Goal: Information Seeking & Learning: Learn about a topic

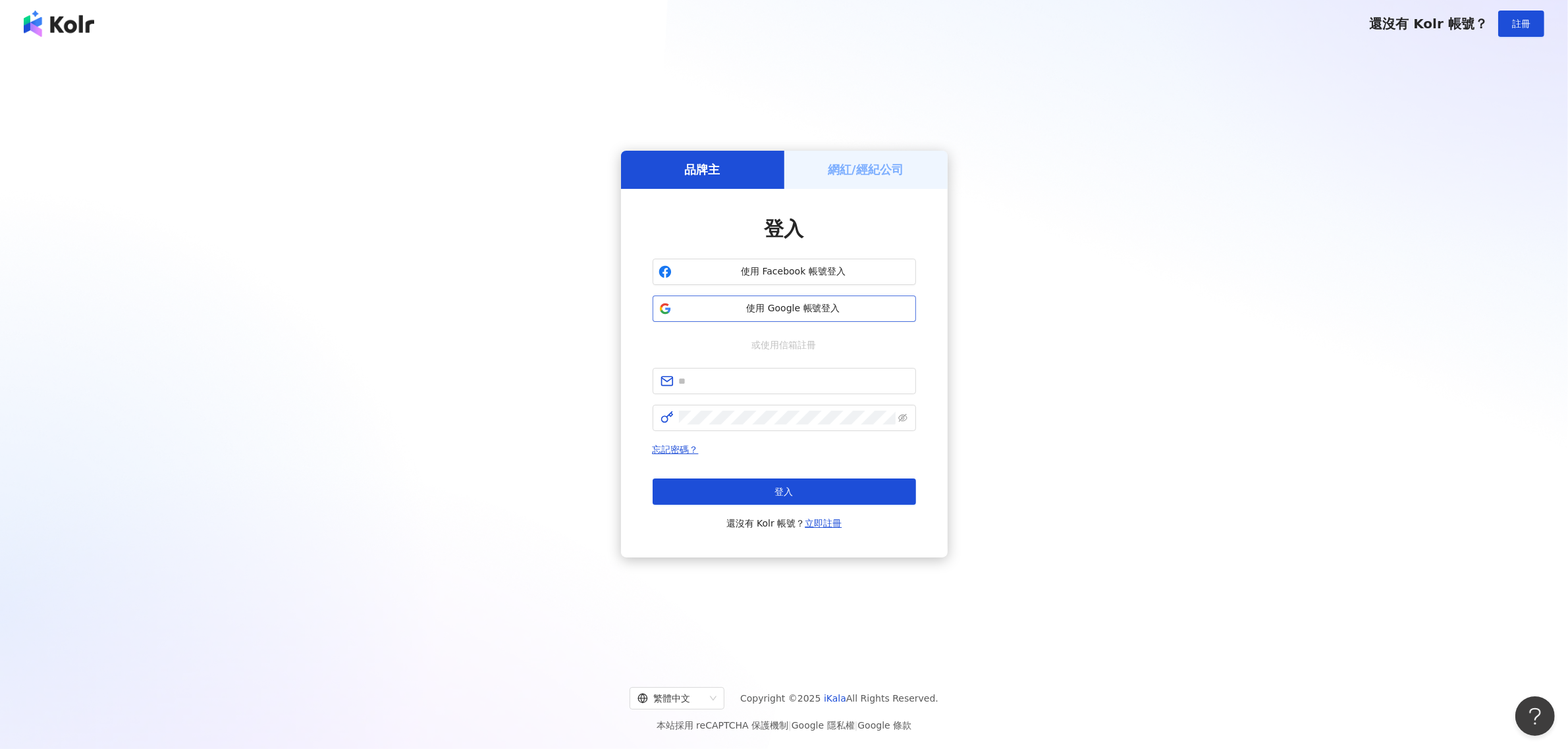
click at [812, 307] on span "使用 Google 帳號登入" at bounding box center [793, 309] width 233 height 13
click at [1098, 245] on div "品牌主 網紅/經紀公司 登入 使用 Facebook 帳號登入 使用 Google 帳號登入 或使用信箱註冊 忘記密碼？ 登入 還沒有 Kolr 帳號？ 立即…" at bounding box center [784, 354] width 1536 height 592
click at [807, 305] on span "使用 Google 帳號登入" at bounding box center [793, 309] width 233 height 13
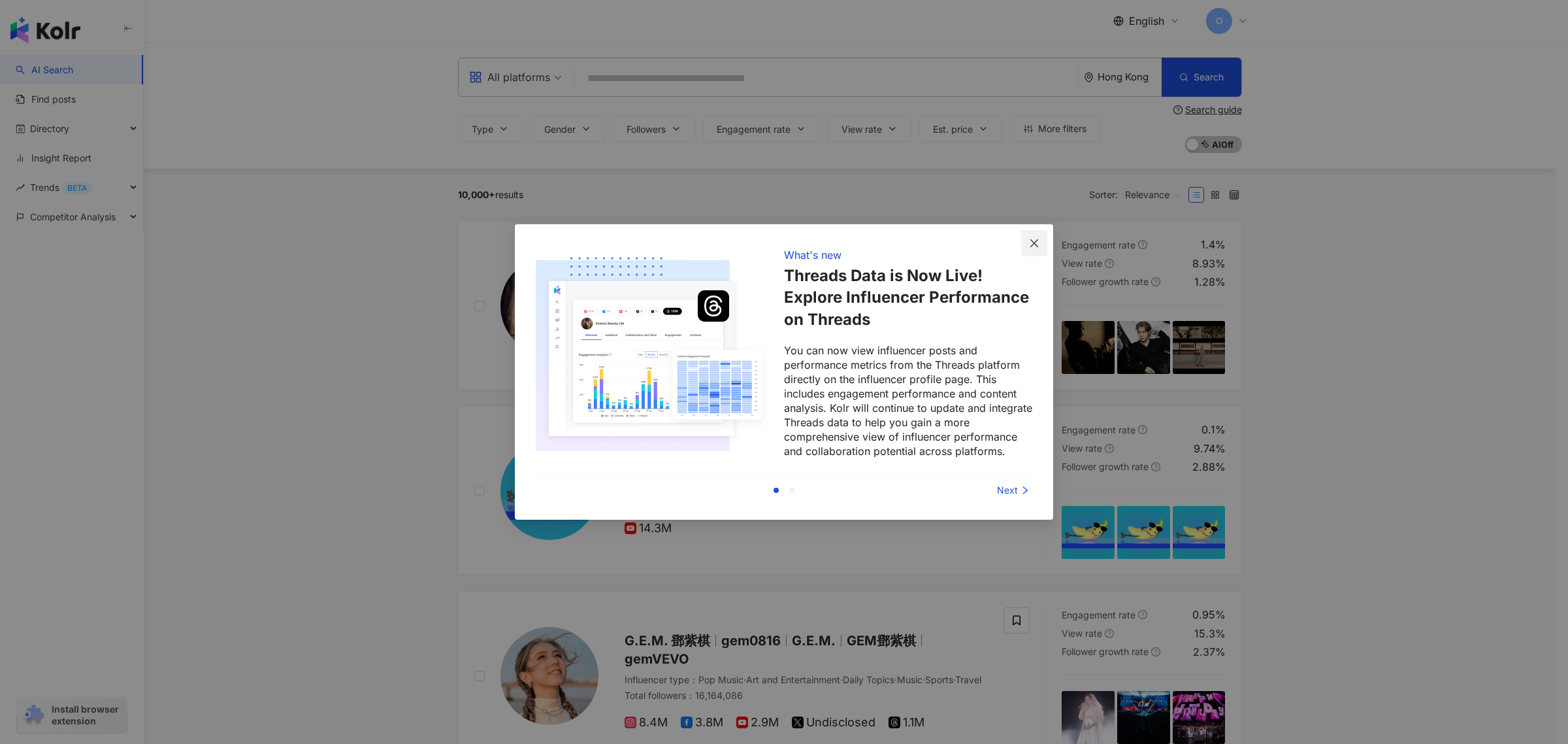
click at [1027, 238] on button "Close" at bounding box center [1034, 243] width 26 height 26
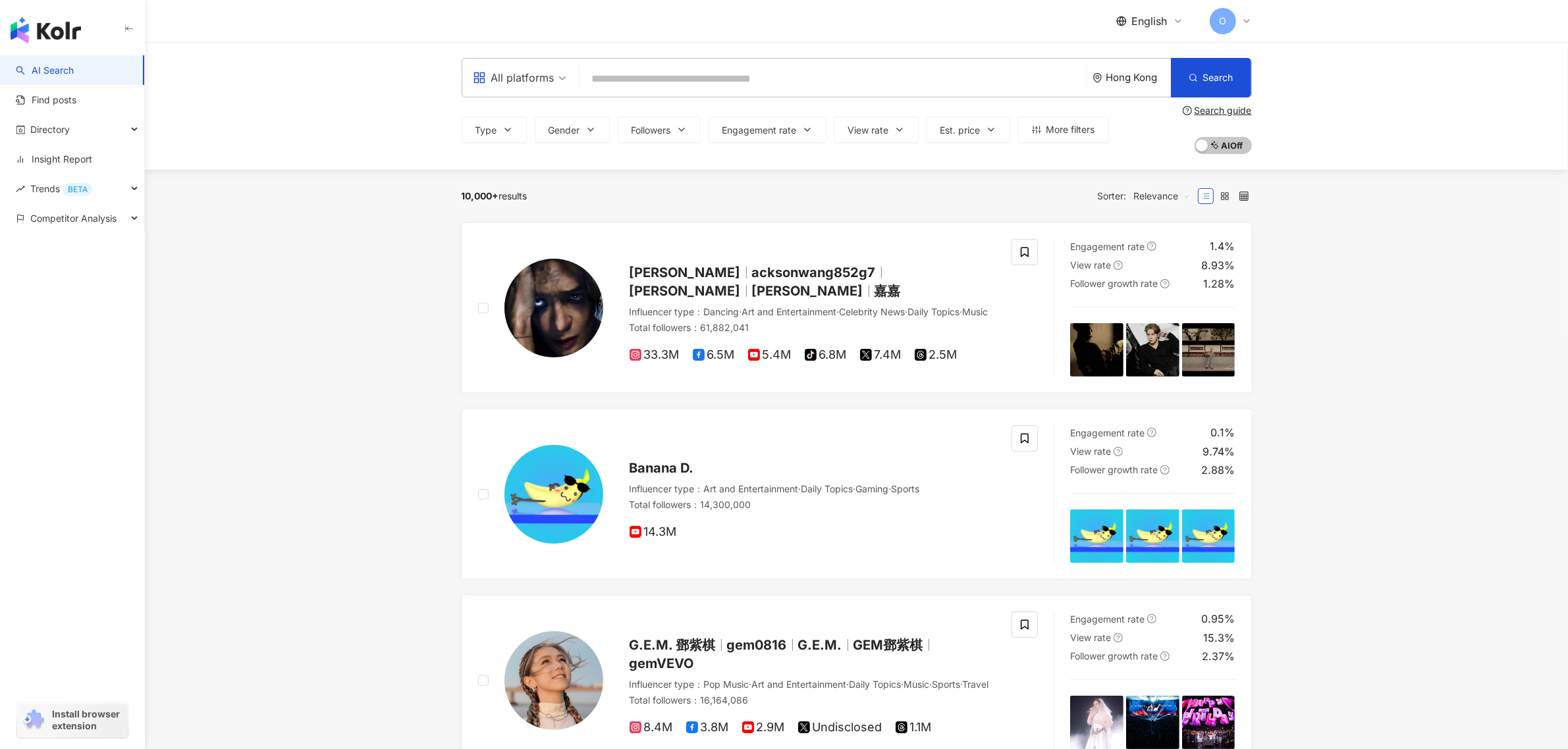
click at [1233, 20] on span "O" at bounding box center [1222, 20] width 26 height 26
click at [1139, 20] on span "English" at bounding box center [1149, 20] width 35 height 14
click at [1166, 57] on div "繁體中文" at bounding box center [1158, 51] width 66 height 23
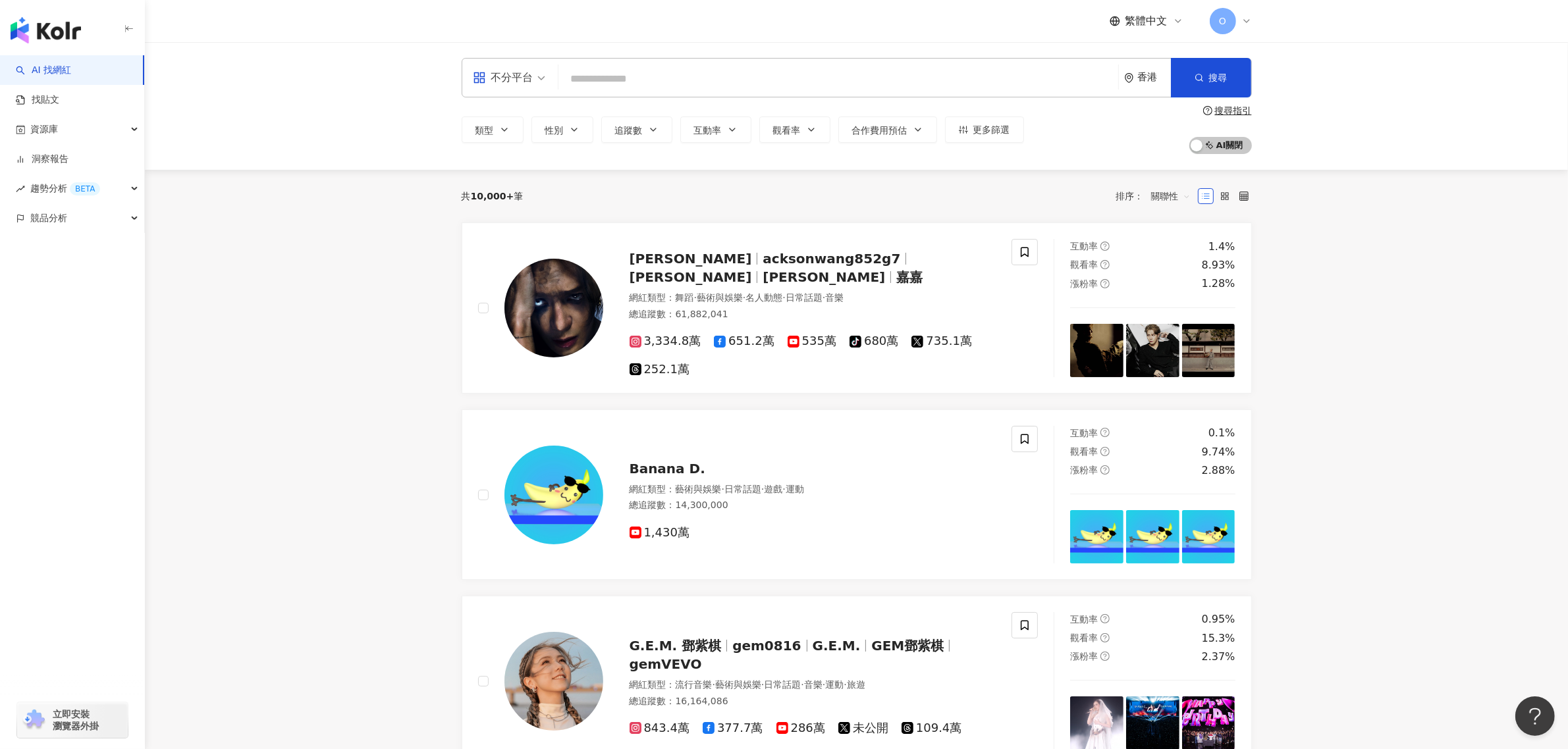
drag, startPoint x: 1444, startPoint y: 302, endPoint x: 1426, endPoint y: 295, distance: 19.3
click at [1444, 302] on main "不分平台 香港 搜尋 類型 性別 追蹤數 互動率 觀看率 合作費用預估 更多篩選 搜尋指引 AI 開啟 AI 關閉 共 10,000+ 筆 排序： 關聯性 王…" at bounding box center [856, 717] width 1423 height 1349
click at [985, 129] on span "更多篩選" at bounding box center [992, 130] width 37 height 11
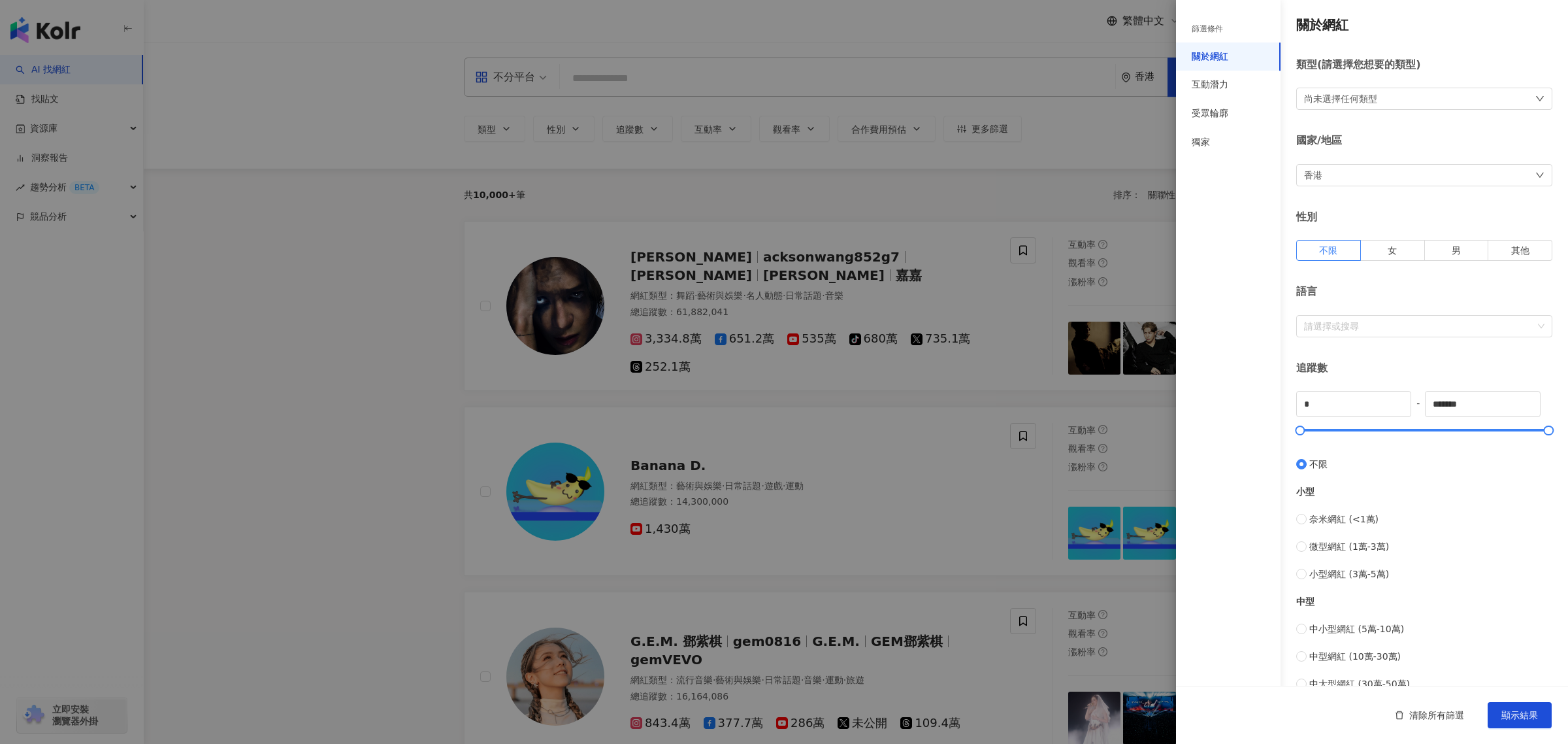
click at [1349, 102] on div "尚未選擇任何類型" at bounding box center [1341, 98] width 73 height 14
click at [1330, 283] on span at bounding box center [1326, 280] width 13 height 13
click at [1325, 273] on span at bounding box center [1326, 279] width 13 height 13
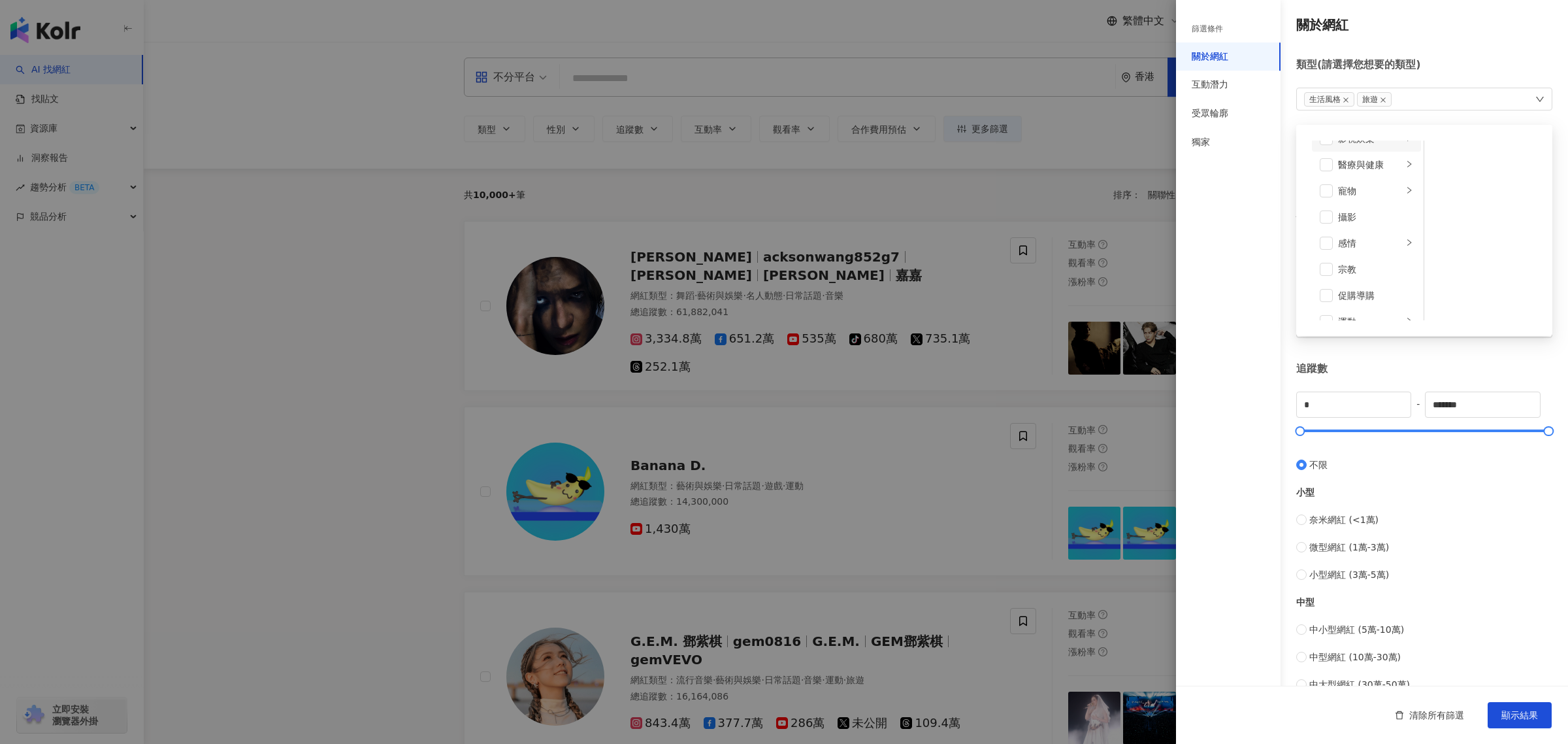
scroll to position [208, 0]
click at [1328, 238] on span at bounding box center [1326, 236] width 13 height 13
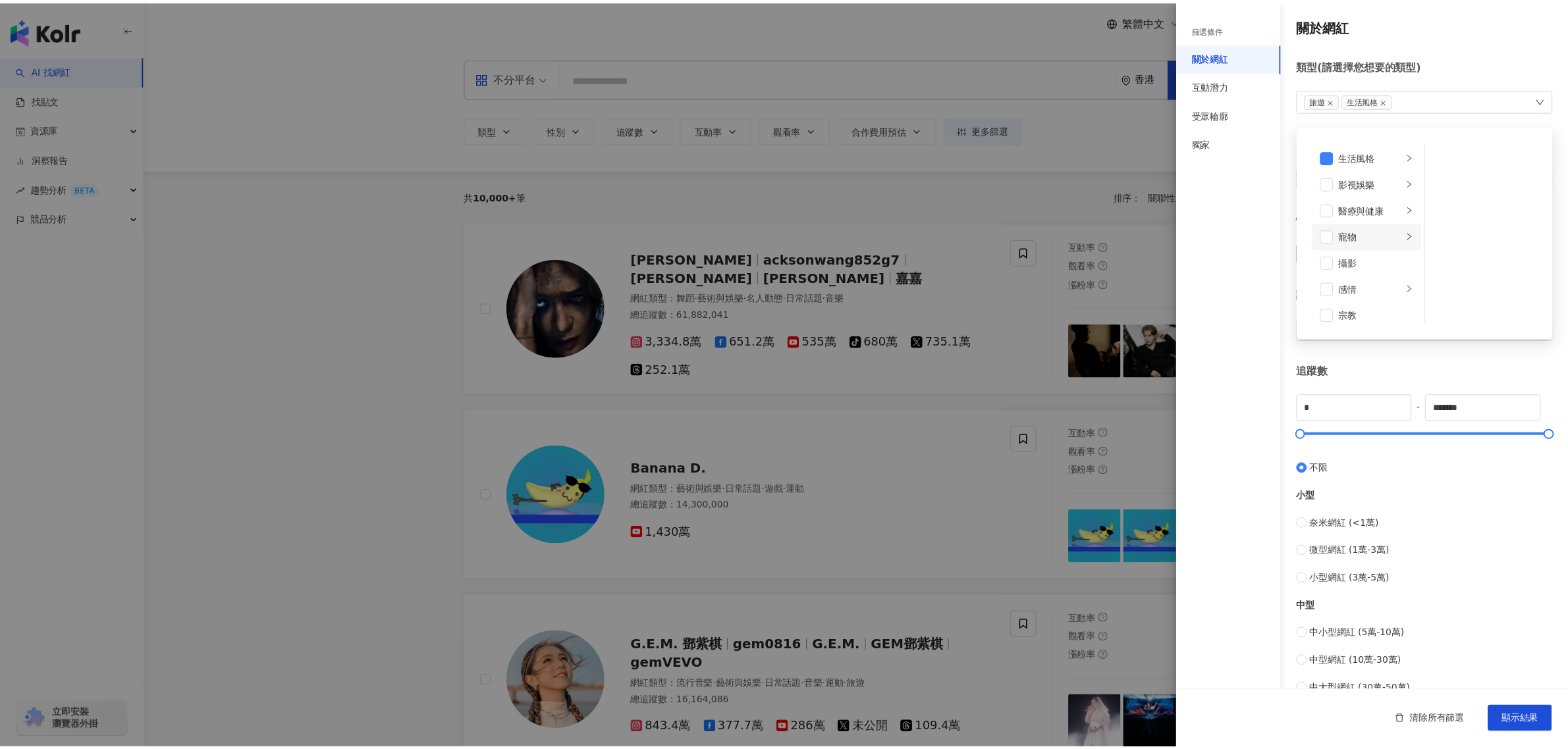
scroll to position [456, 0]
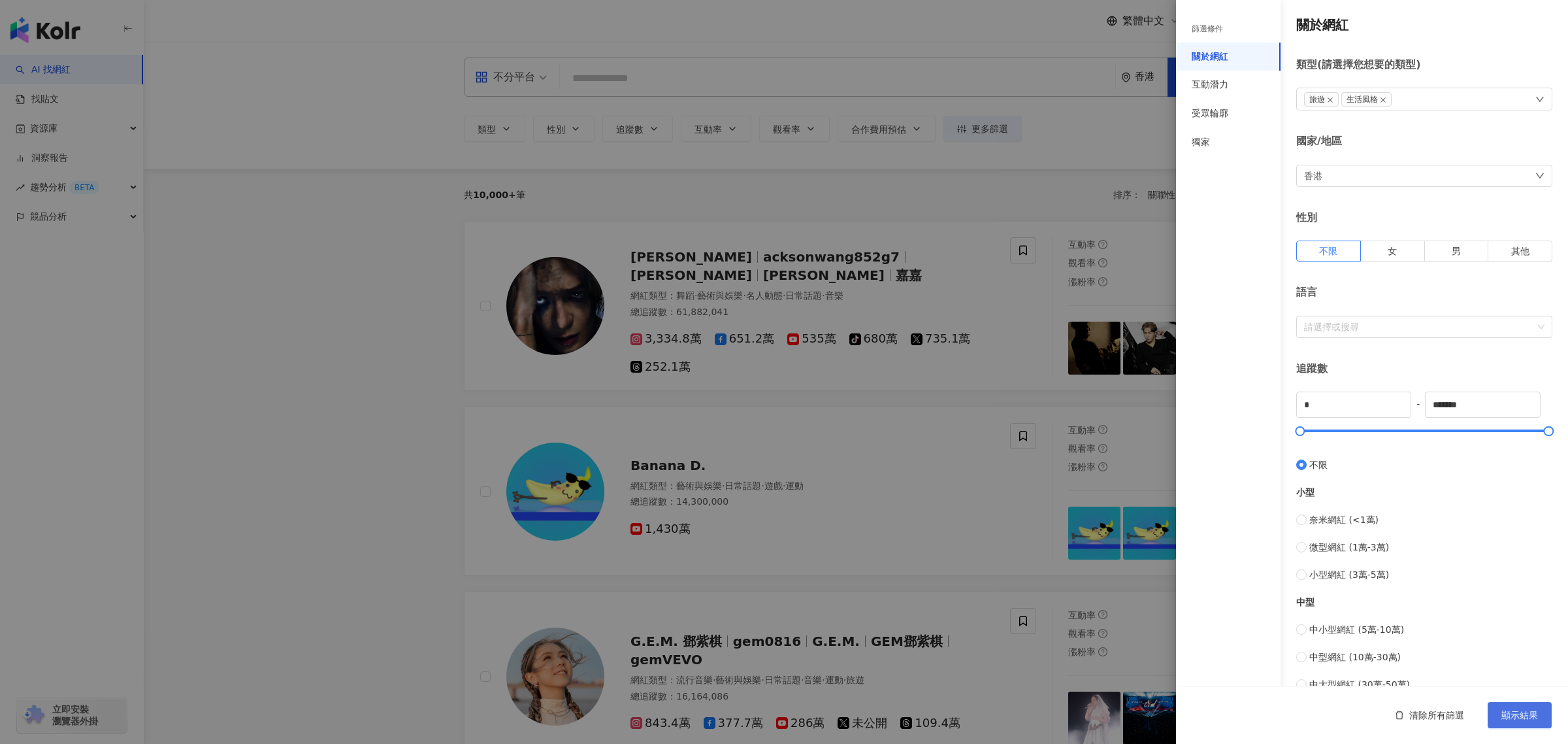
click at [1529, 713] on span "顯示結果" at bounding box center [1519, 716] width 37 height 10
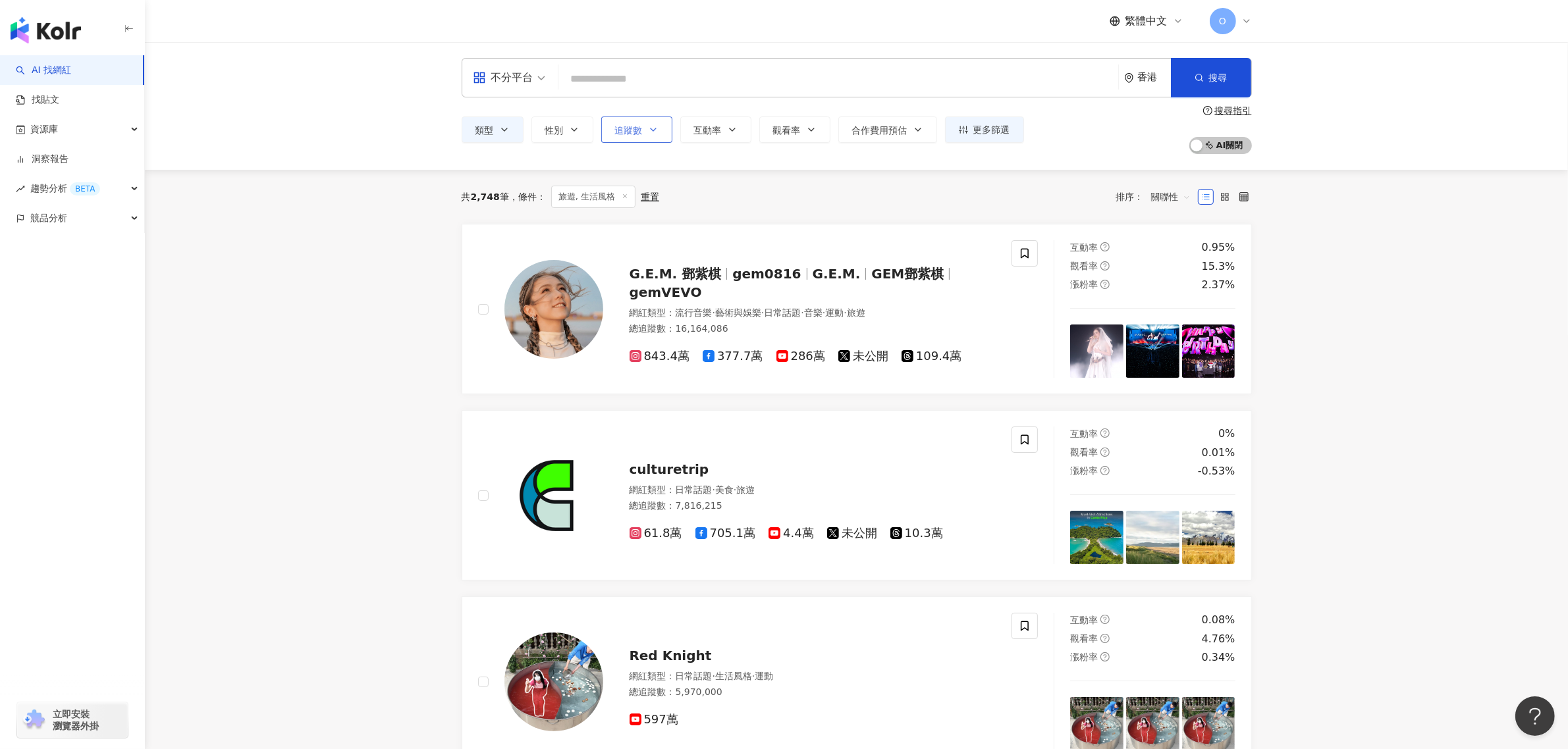
click at [672, 137] on button "追蹤數" at bounding box center [637, 129] width 71 height 26
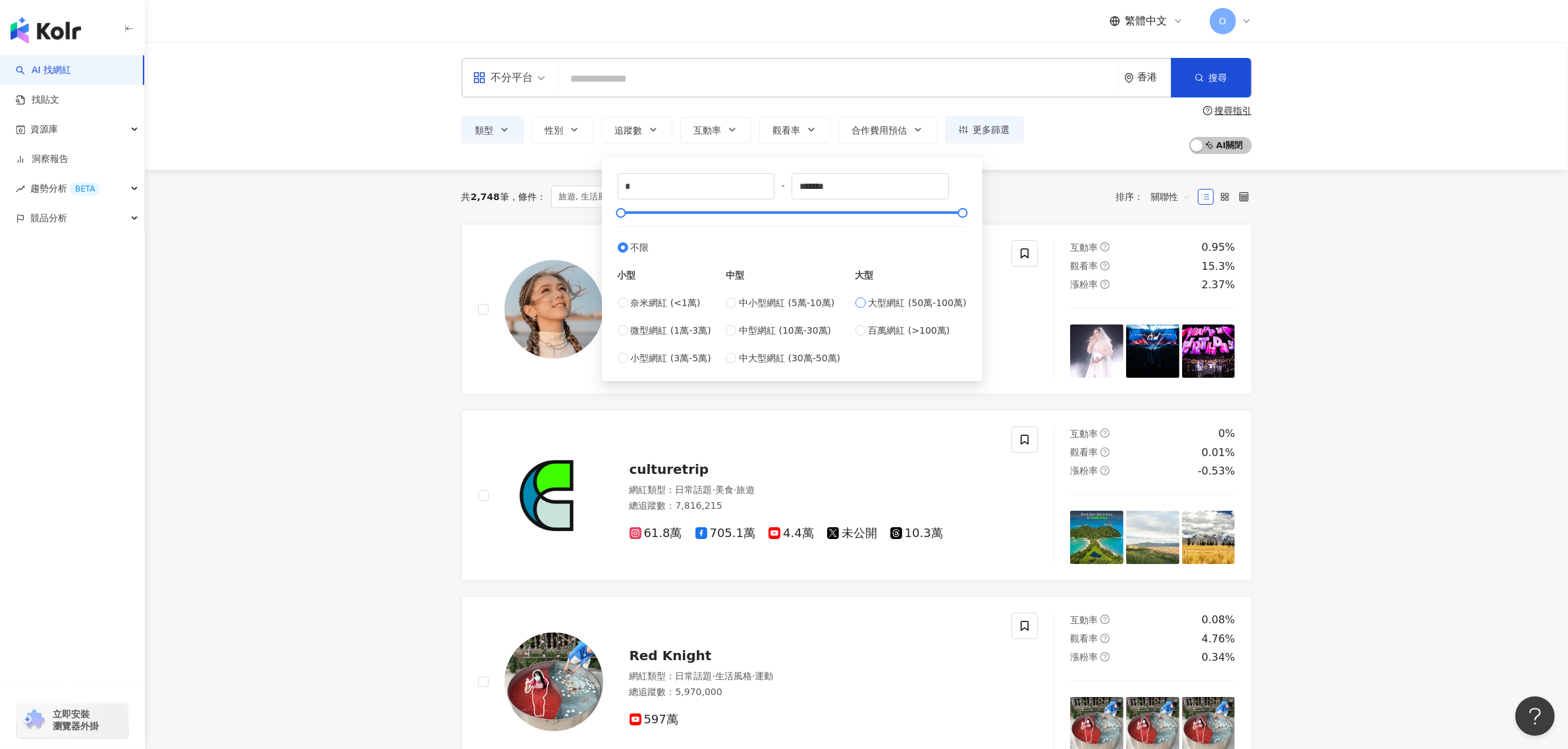
click at [909, 302] on span "大型網紅 (50萬-100萬)" at bounding box center [918, 302] width 98 height 14
type input "******"
click at [896, 326] on span "百萬網紅 (>100萬)" at bounding box center [909, 330] width 81 height 14
type input "*******"
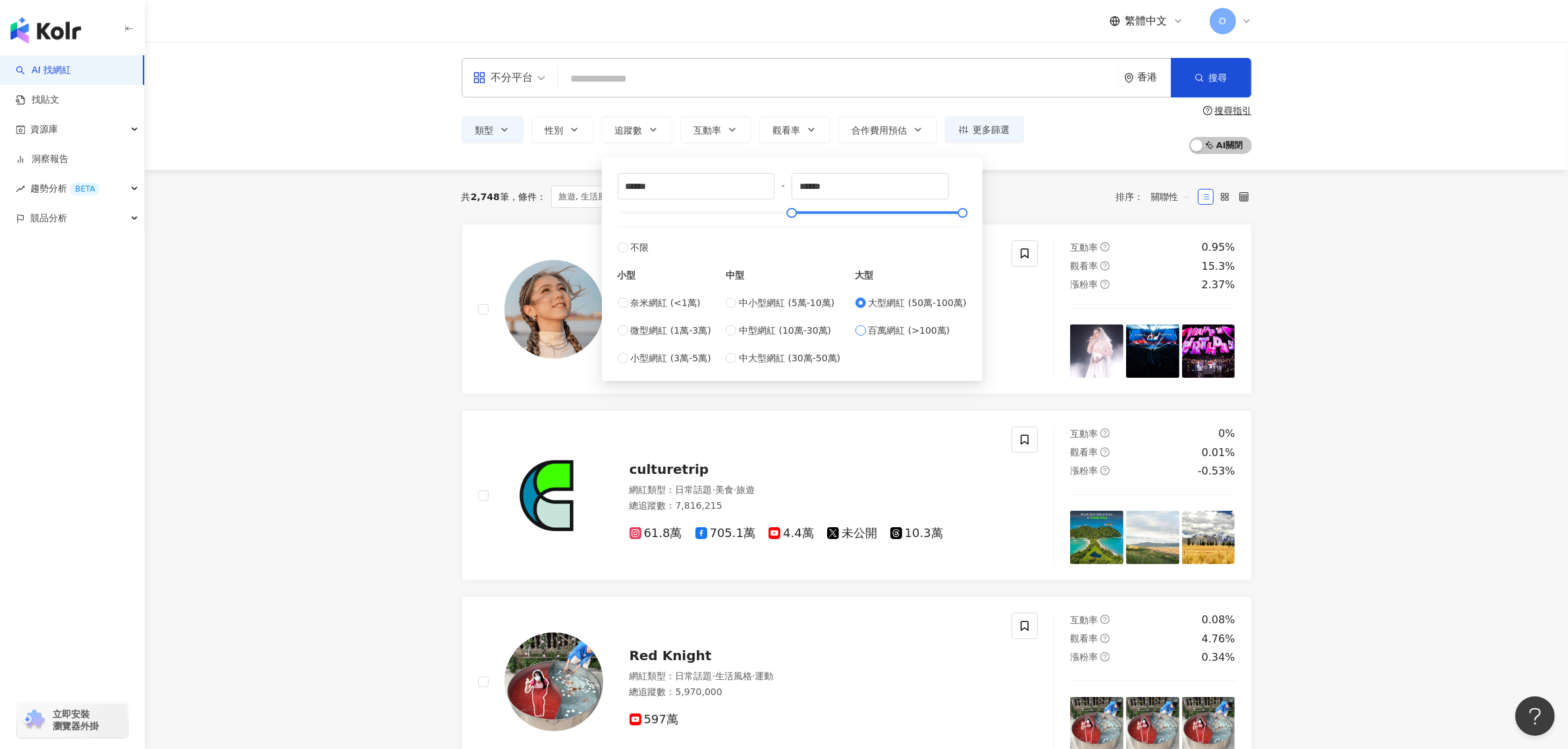
type input "*********"
click at [884, 297] on span "大型網紅 (50萬-100萬)" at bounding box center [918, 302] width 98 height 14
type input "******"
click at [807, 330] on span "中型網紅 (10萬-30萬)" at bounding box center [785, 330] width 92 height 14
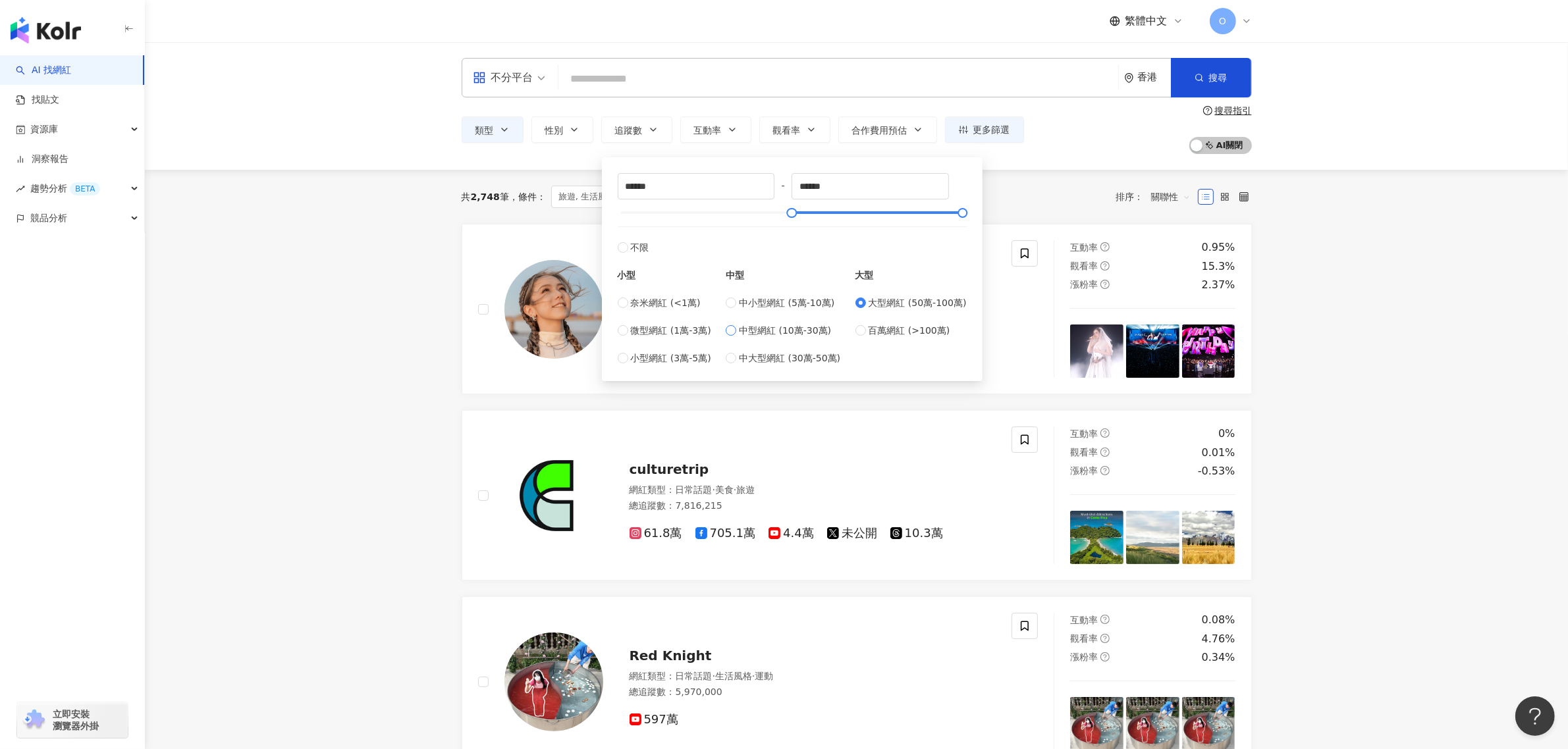
type input "******"
type input "*******"
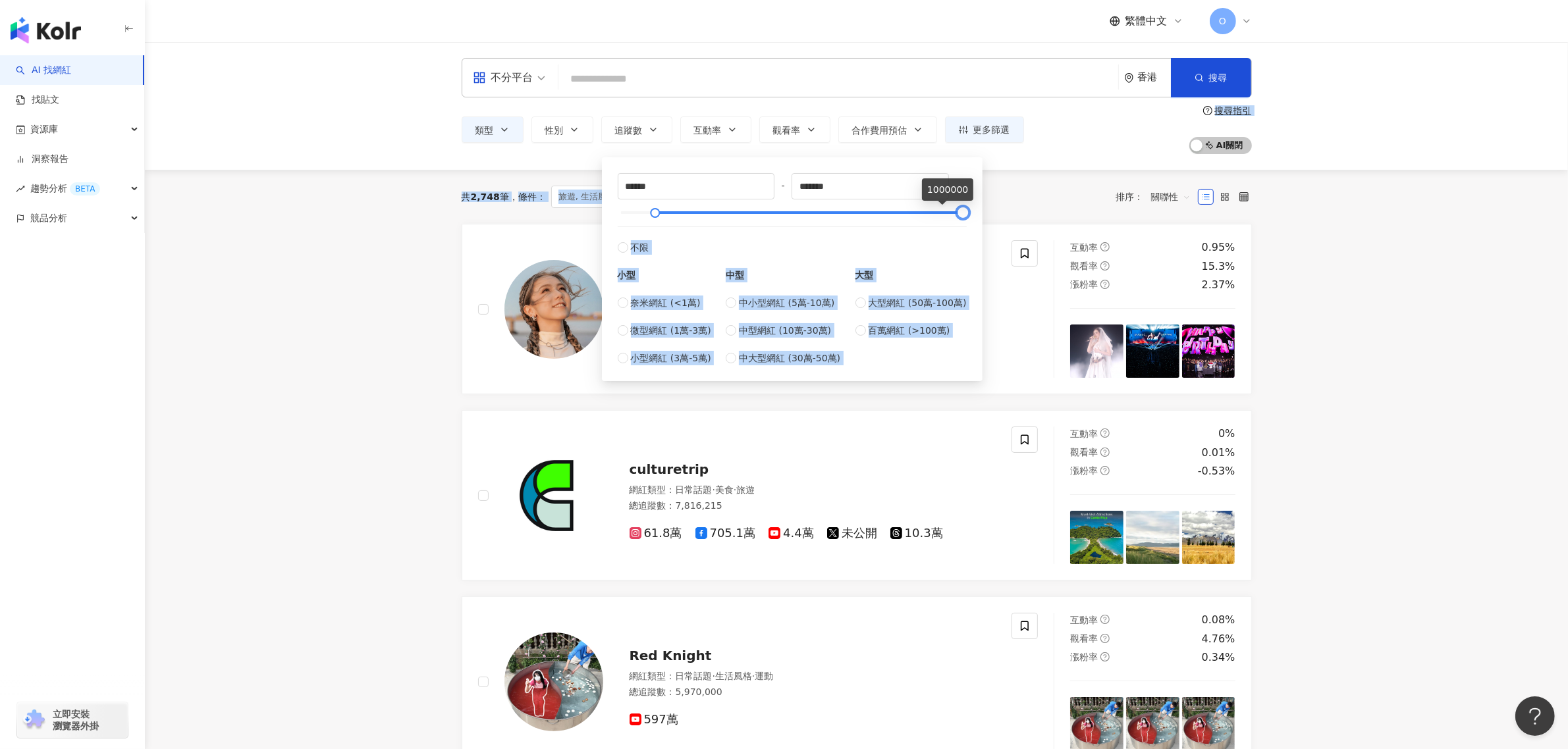
drag, startPoint x: 725, startPoint y: 214, endPoint x: 983, endPoint y: 222, distance: 258.1
click at [983, 222] on main "不分平台 香港 搜尋 類型 性別 追蹤數 互動率 觀看率 合作費用預估 更多篩選 篩選條件 關於網紅 互動潛力 受眾輪廓 獨家 關於網紅 類型 ( 請選擇您想…" at bounding box center [856, 717] width 1423 height 1350
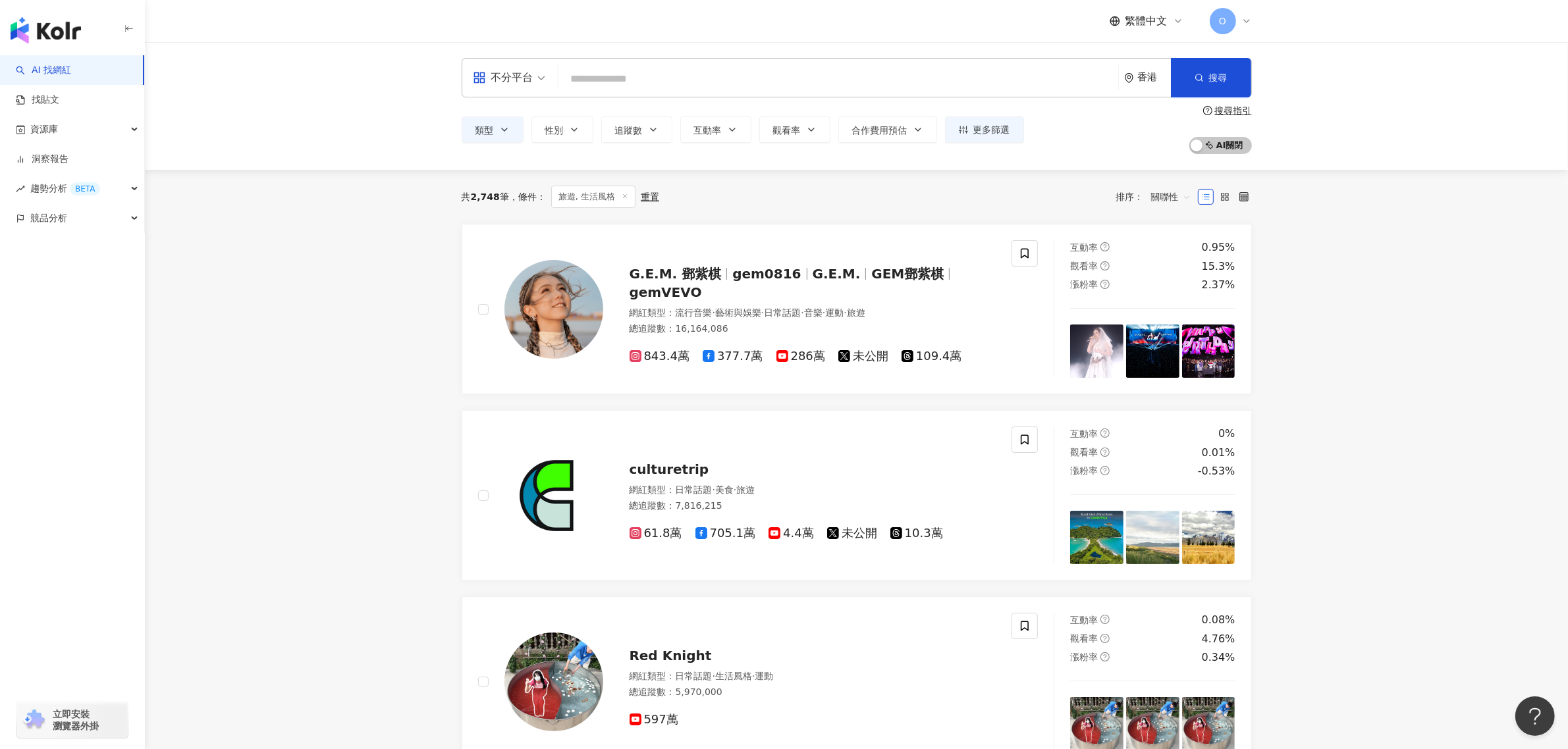
click at [1091, 146] on div "類型 性別 追蹤數 互動率 觀看率 合作費用預估 更多篩選 篩選條件 關於網紅 互動潛力 受眾輪廓 獨家 關於網紅 類型 ( 請選擇您想要的類型 ) 旅遊 生…" at bounding box center [856, 130] width 790 height 49
click at [1186, 199] on span "關聯性" at bounding box center [1170, 197] width 39 height 21
click at [1182, 241] on div "追蹤數" at bounding box center [1171, 246] width 33 height 14
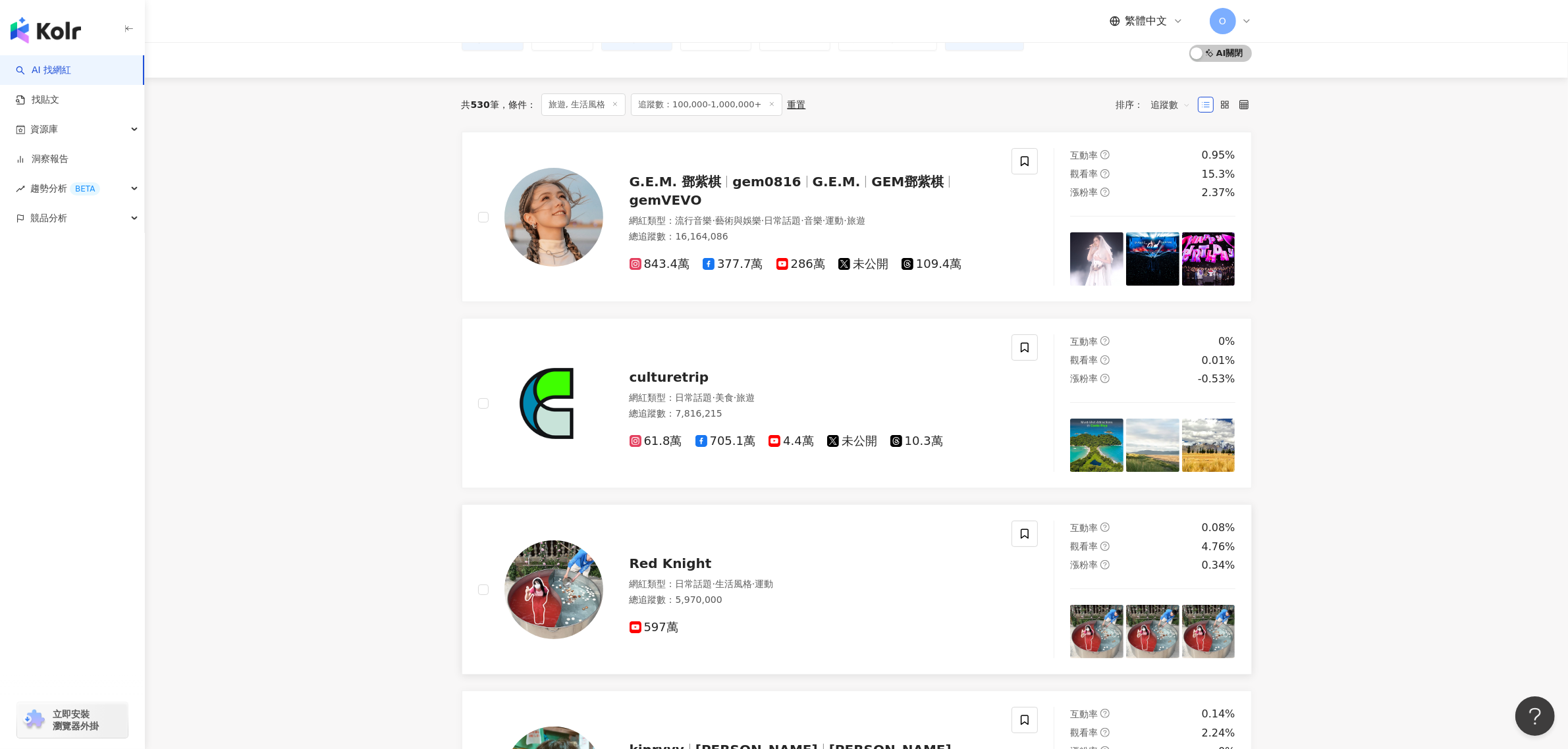
scroll to position [247, 0]
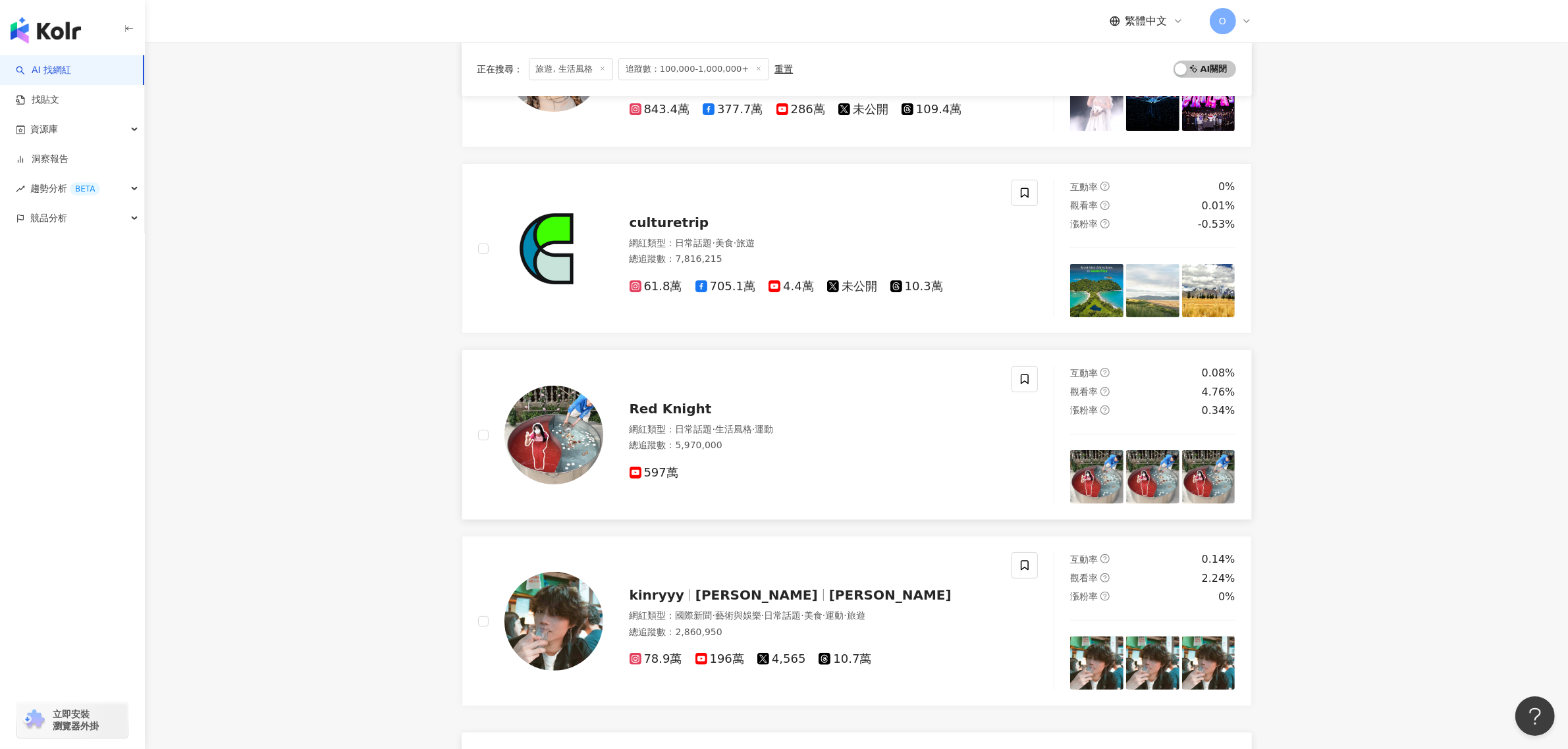
click at [687, 412] on span "Red Knight" at bounding box center [670, 408] width 82 height 16
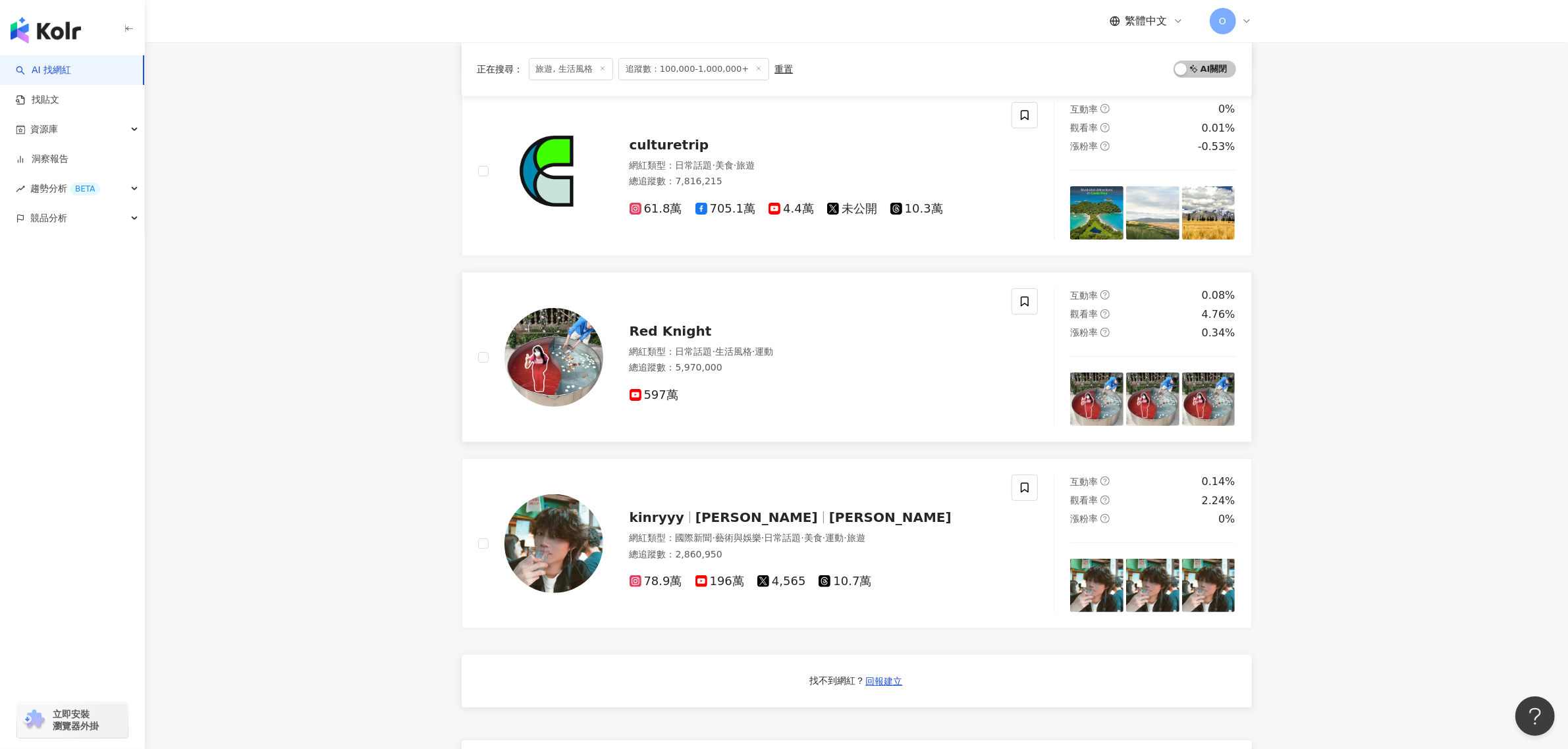
scroll to position [329, 0]
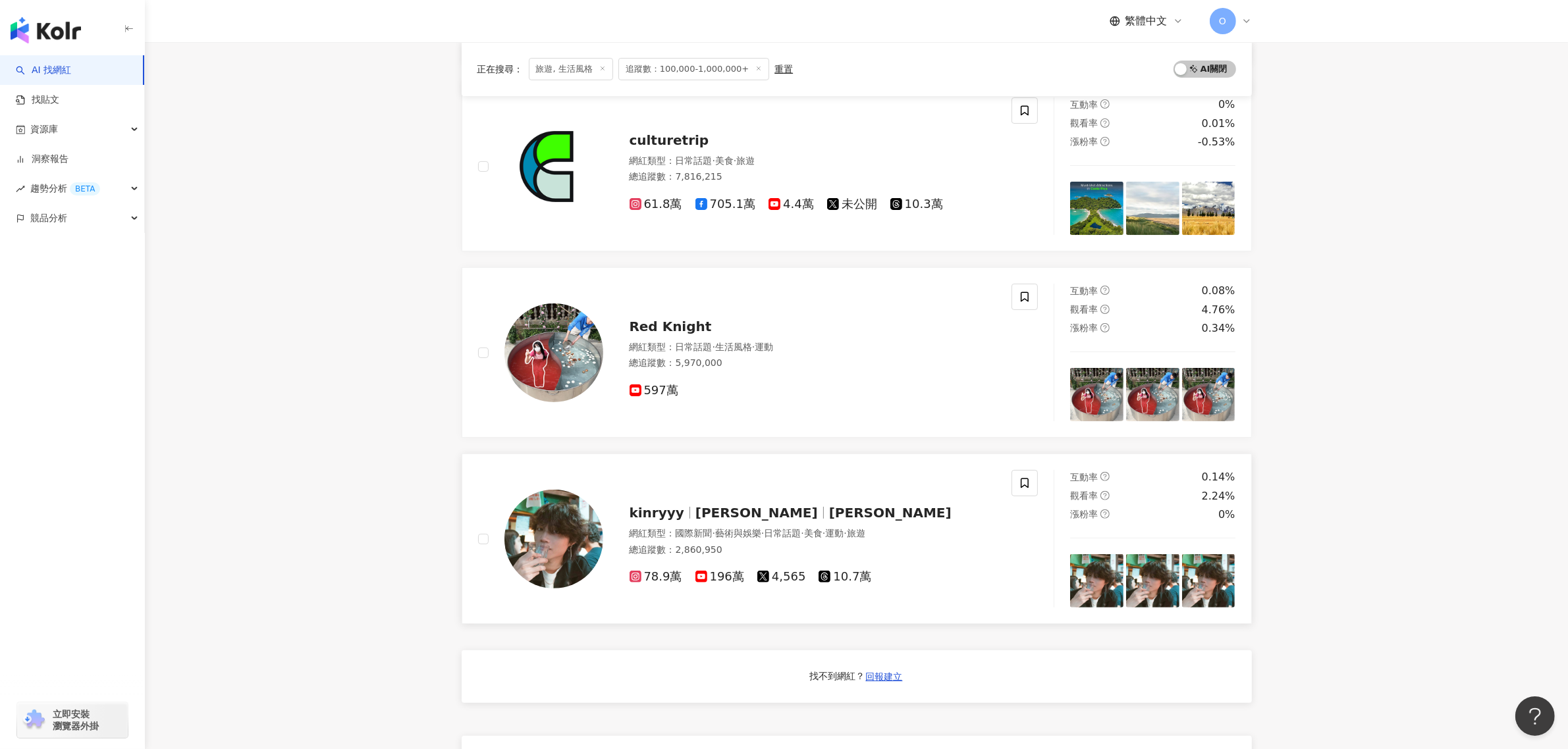
click at [735, 524] on div "kinryyy Kin Ryan 文健 網紅類型 ： 國際新聞 · 藝術與娛樂 · 日常話題 · 美食 · 運動 · 旅遊 總追蹤數 ： 2,860,950 …" at bounding box center [799, 539] width 393 height 92
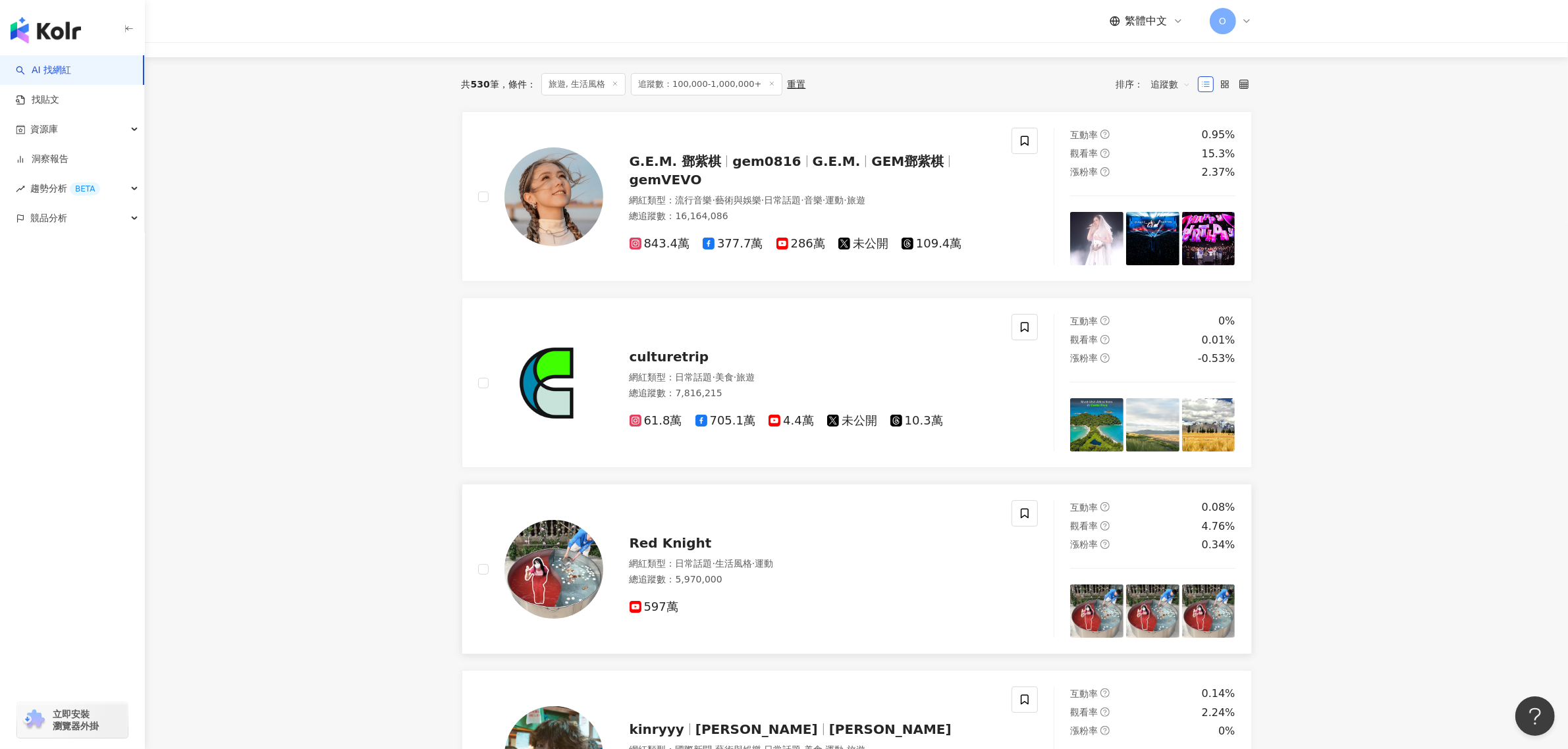
scroll to position [0, 0]
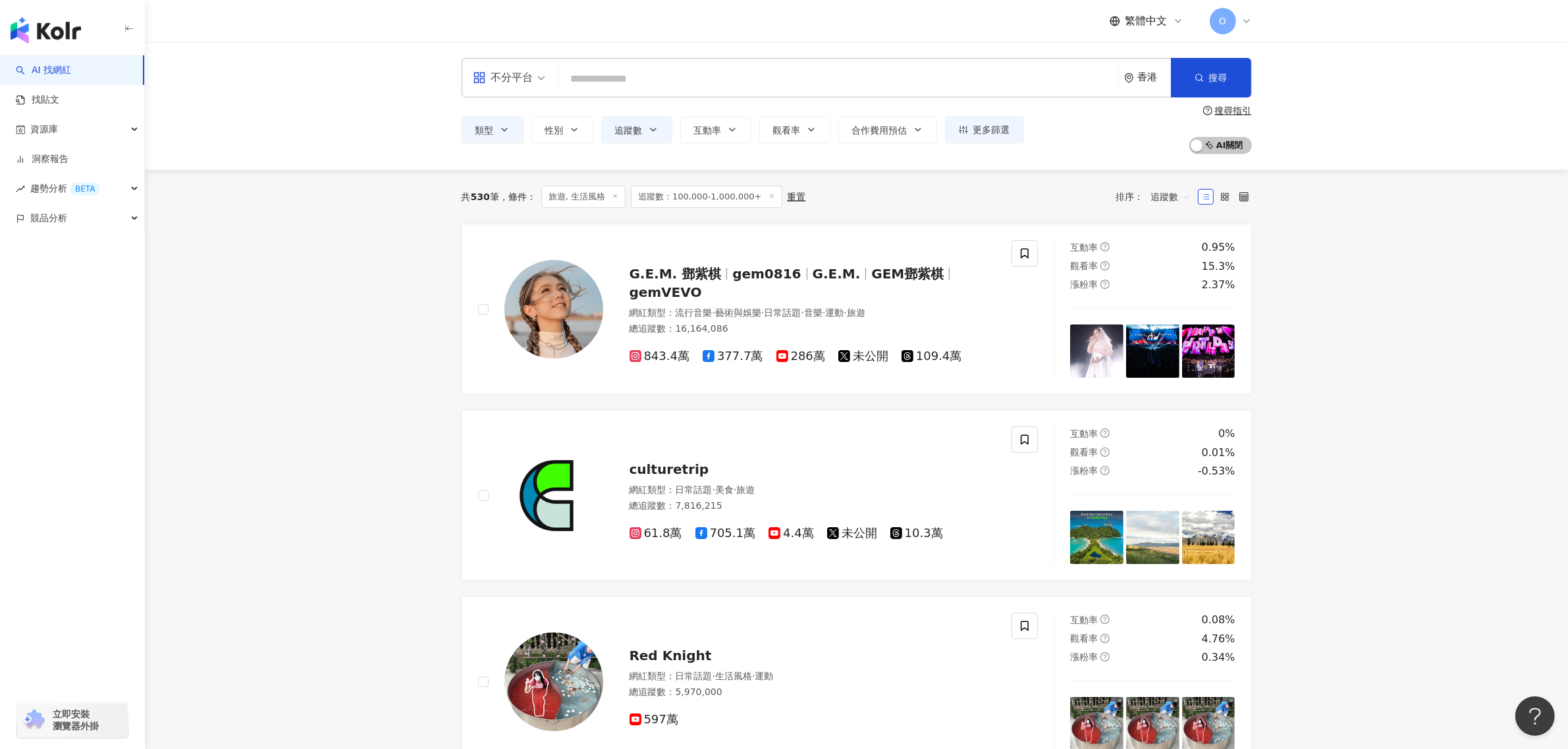
click at [1382, 341] on main "不分平台 香港 搜尋 類型 性別 追蹤數 互動率 觀看率 合作費用預估 更多篩選 篩選條件 關於網紅 互動潛力 受眾輪廓 獨家 關於網紅 類型 ( 請選擇您想…" at bounding box center [856, 717] width 1423 height 1350
drag, startPoint x: 1335, startPoint y: 449, endPoint x: 1250, endPoint y: 235, distance: 230.3
click at [1228, 14] on span "O" at bounding box center [1222, 20] width 26 height 26
click at [1294, 257] on span "登出" at bounding box center [1281, 263] width 91 height 14
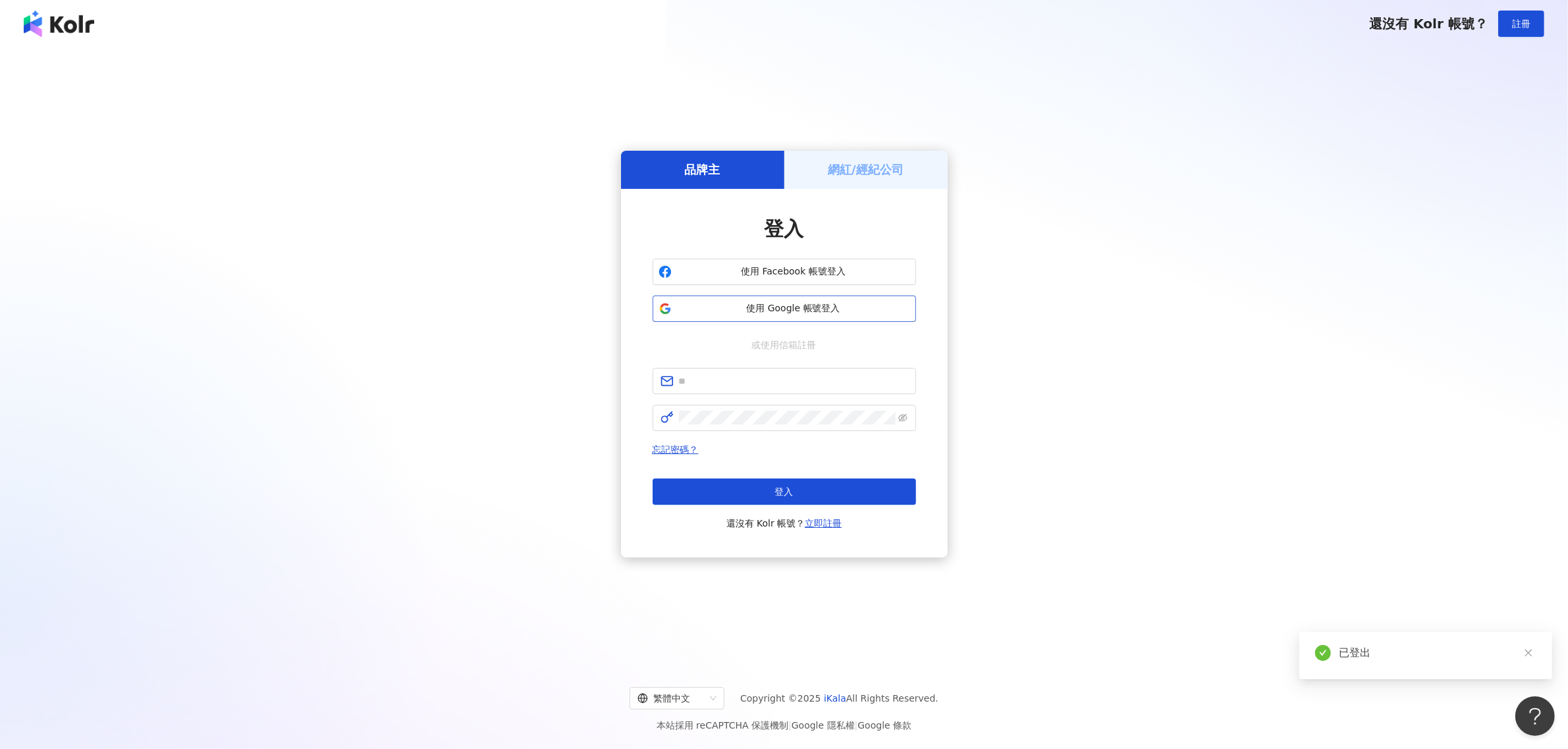
click at [866, 308] on span "使用 Google 帳號登入" at bounding box center [793, 309] width 233 height 13
click at [844, 300] on button "使用 Google 帳號登入" at bounding box center [784, 309] width 263 height 26
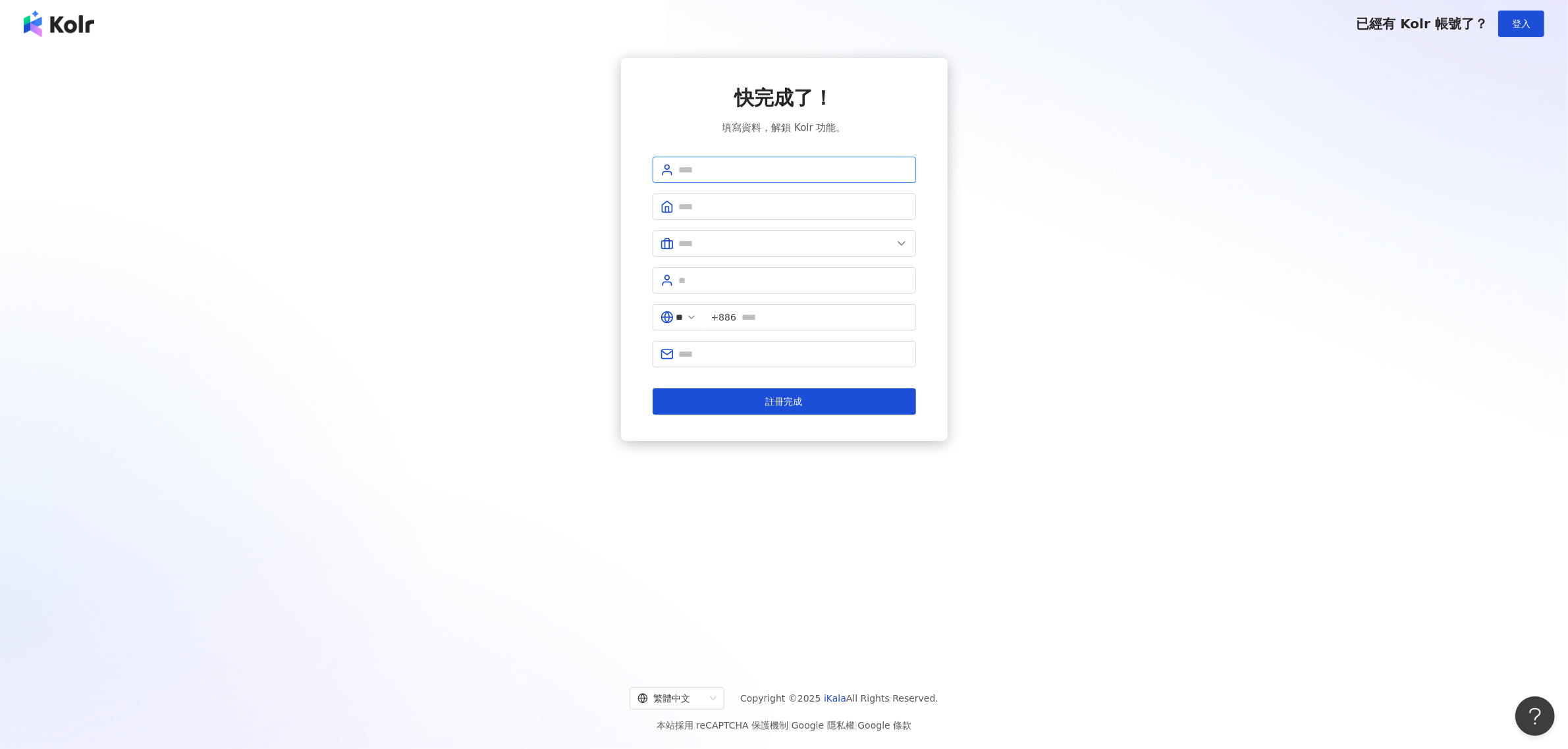
click at [807, 174] on input "text" at bounding box center [794, 170] width 229 height 14
type input "*"
click at [786, 168] on input "text" at bounding box center [794, 170] width 229 height 14
click at [1096, 249] on div "快完成了！ 填寫資料，解鎖 Kolr 功能。 請填寫用戶名稱（2 至 50 字） ** +886 註冊完成" at bounding box center [784, 250] width 1536 height 383
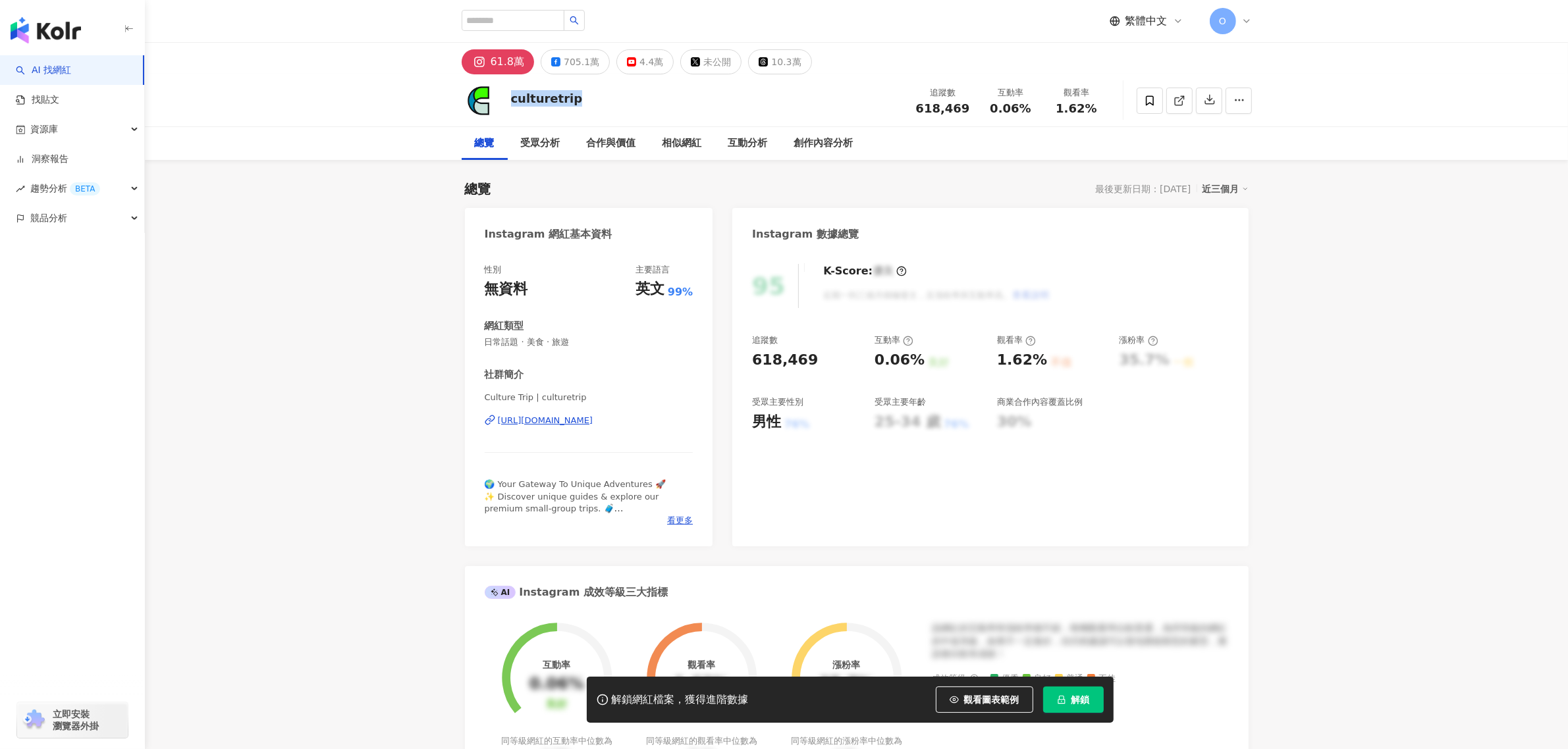
drag, startPoint x: 577, startPoint y: 100, endPoint x: 512, endPoint y: 100, distance: 65.0
click at [512, 100] on div "culturetrip 追蹤數 618,469 互動率 0.06% 觀看率 1.62%" at bounding box center [856, 100] width 843 height 52
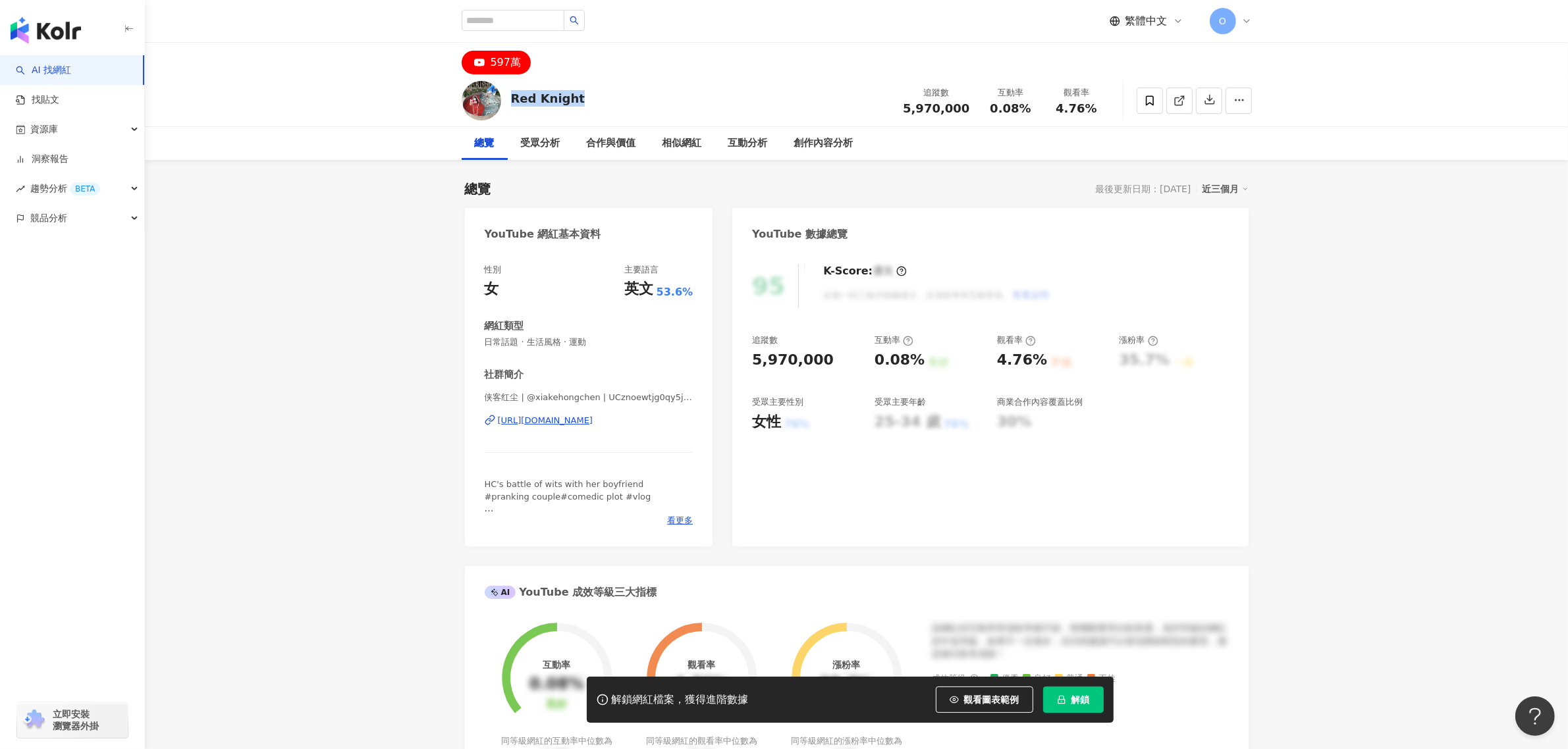
drag, startPoint x: 532, startPoint y: 102, endPoint x: 511, endPoint y: 106, distance: 21.4
click at [511, 106] on div "Red Knight 追蹤數 5,970,000 互動率 0.08% 觀看率 4.76%" at bounding box center [856, 100] width 843 height 52
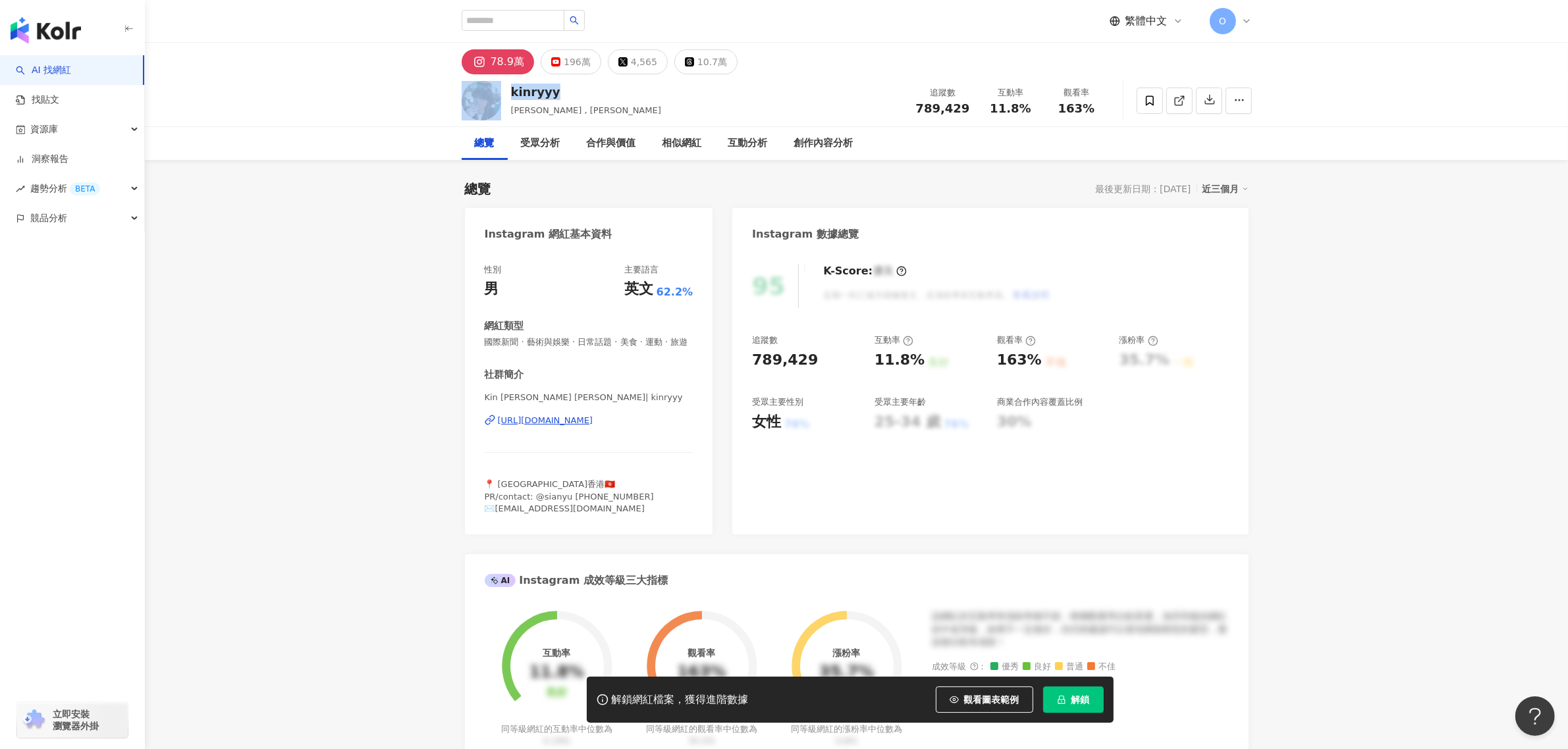
drag, startPoint x: 581, startPoint y: 85, endPoint x: 499, endPoint y: 94, distance: 82.5
click at [499, 94] on div "kinryyy Kin Ryan , 文健 追蹤數 789,429 互動率 11.8% 觀看率 163%" at bounding box center [856, 100] width 843 height 52
